Goal: Task Accomplishment & Management: Complete application form

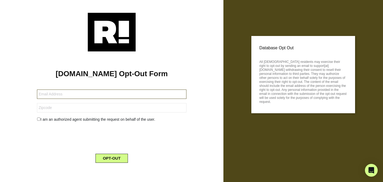
click at [77, 95] on input "text" at bounding box center [112, 93] width 150 height 9
type input "[EMAIL_ADDRESS][DOMAIN_NAME]"
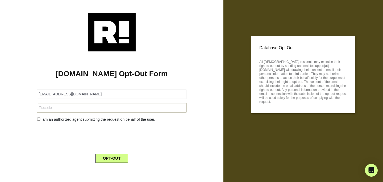
type input "33770"
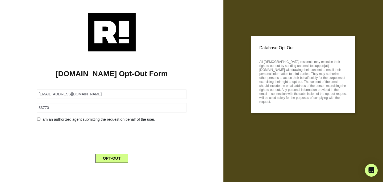
click at [40, 120] on div "I am an authorized agent submitting the request on behalf of the user." at bounding box center [112, 120] width 158 height 6
click at [38, 119] on input "checkbox" at bounding box center [38, 118] width 3 height 3
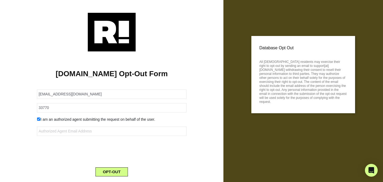
click at [38, 119] on input "checkbox" at bounding box center [38, 118] width 3 height 3
checkbox input "false"
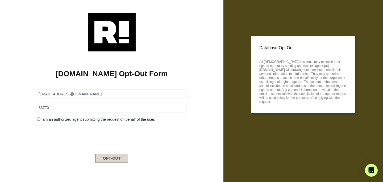
click at [116, 159] on button "OPT-OUT" at bounding box center [112, 158] width 33 height 9
